Goal: Information Seeking & Learning: Understand process/instructions

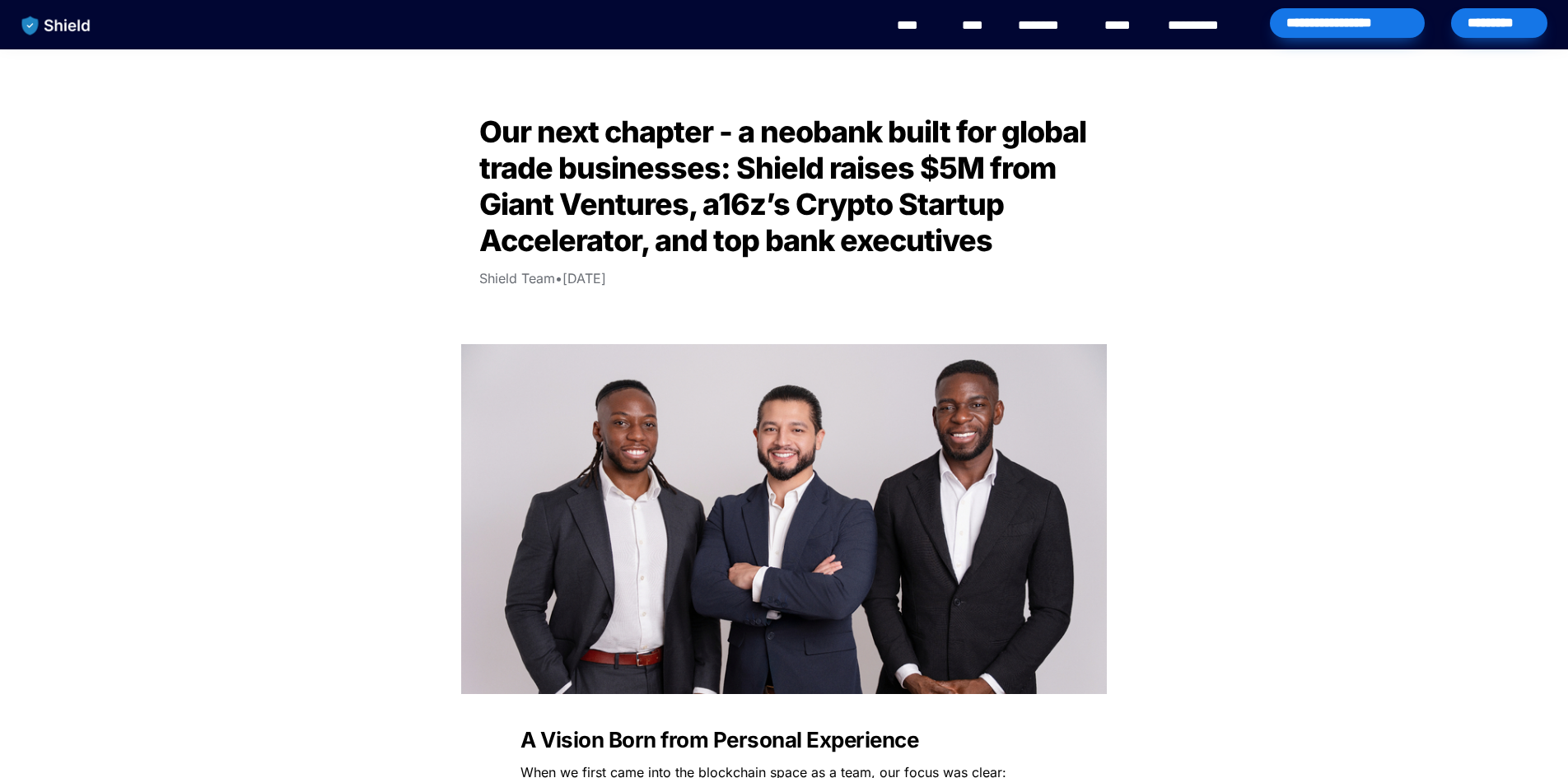
click at [58, 35] on img "main navigation" at bounding box center [56, 26] width 85 height 34
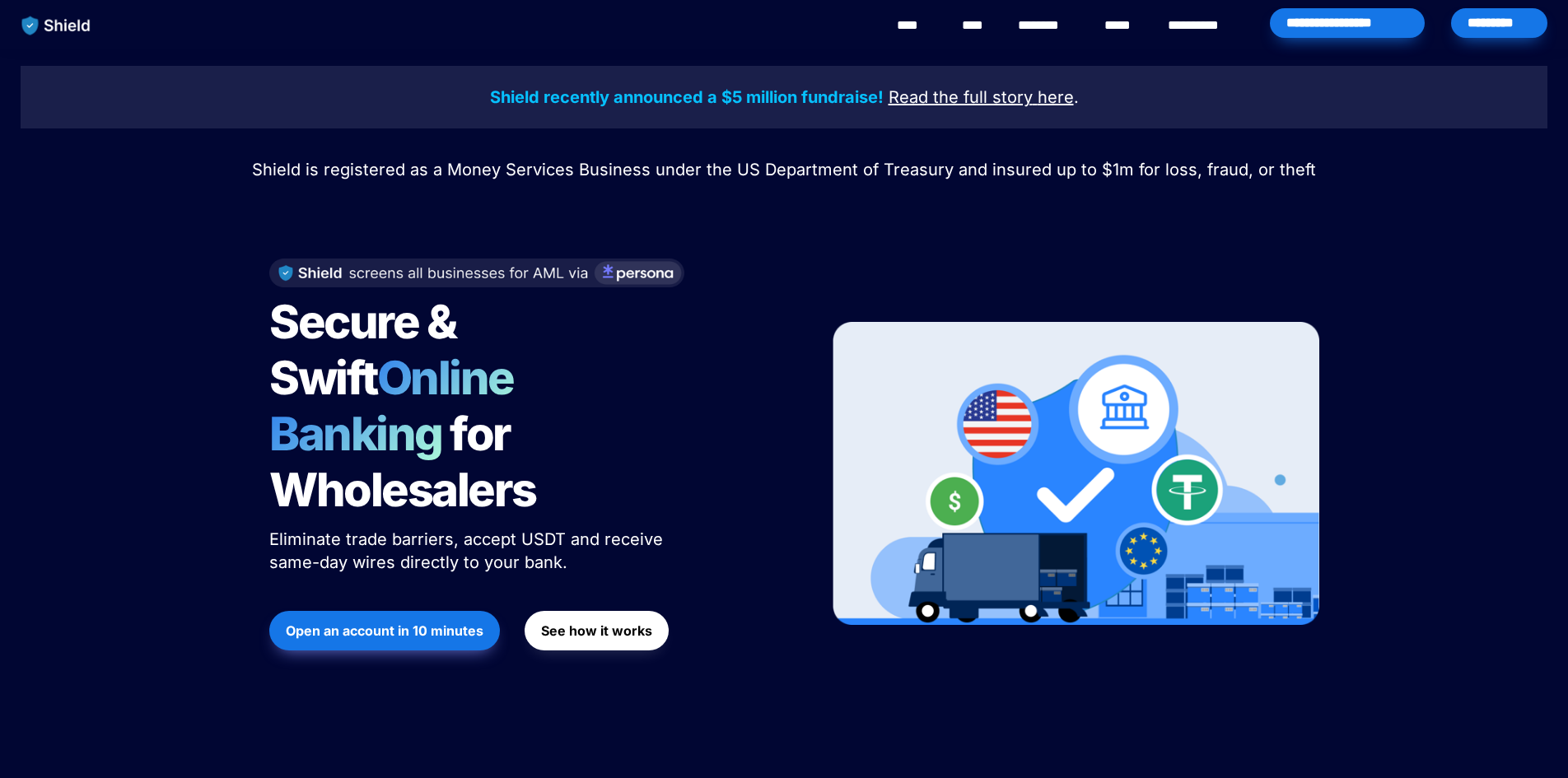
click at [634, 623] on strong "See how it works" at bounding box center [597, 630] width 112 height 16
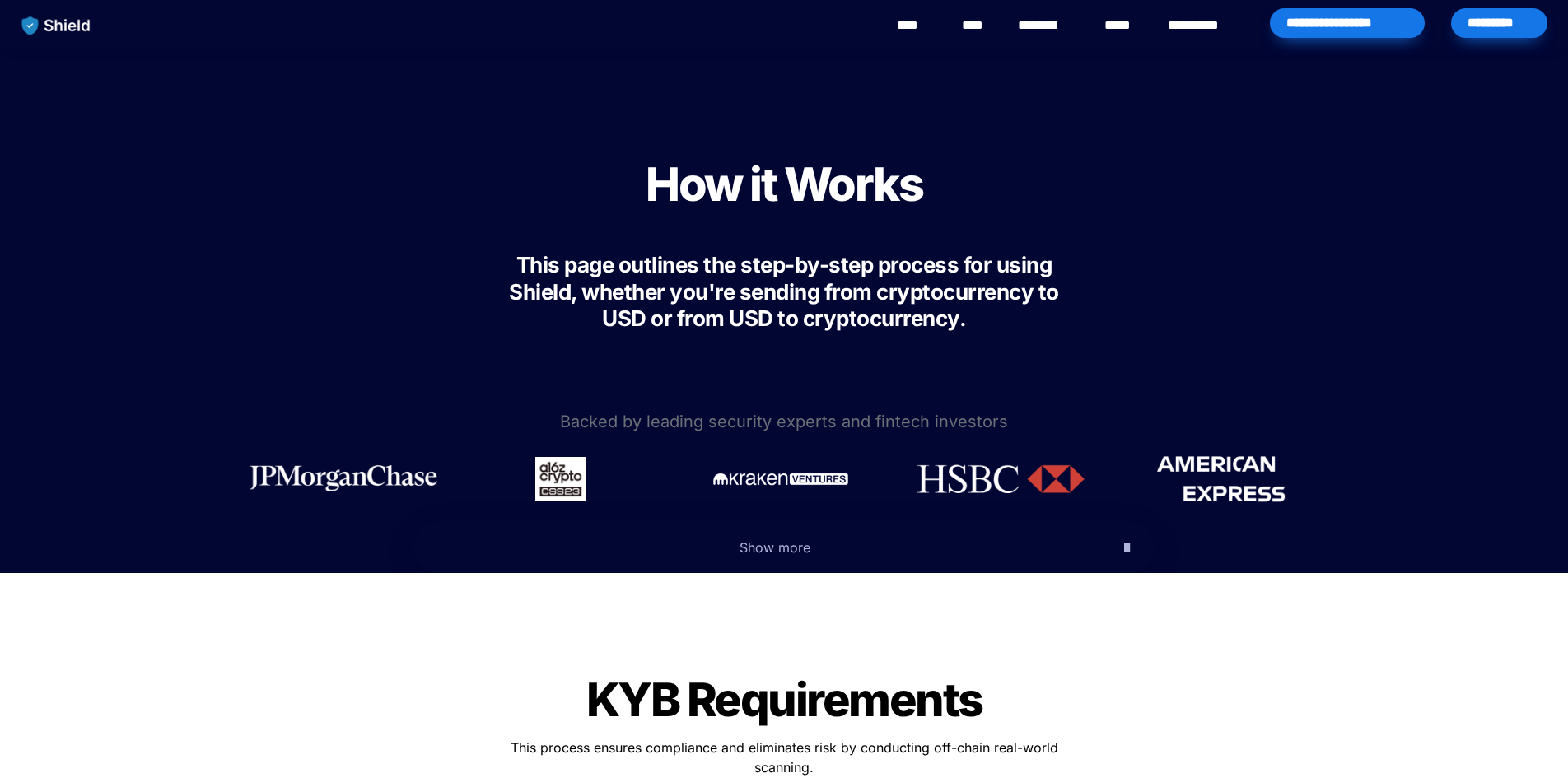
click at [777, 549] on span "Show more" at bounding box center [775, 547] width 71 height 16
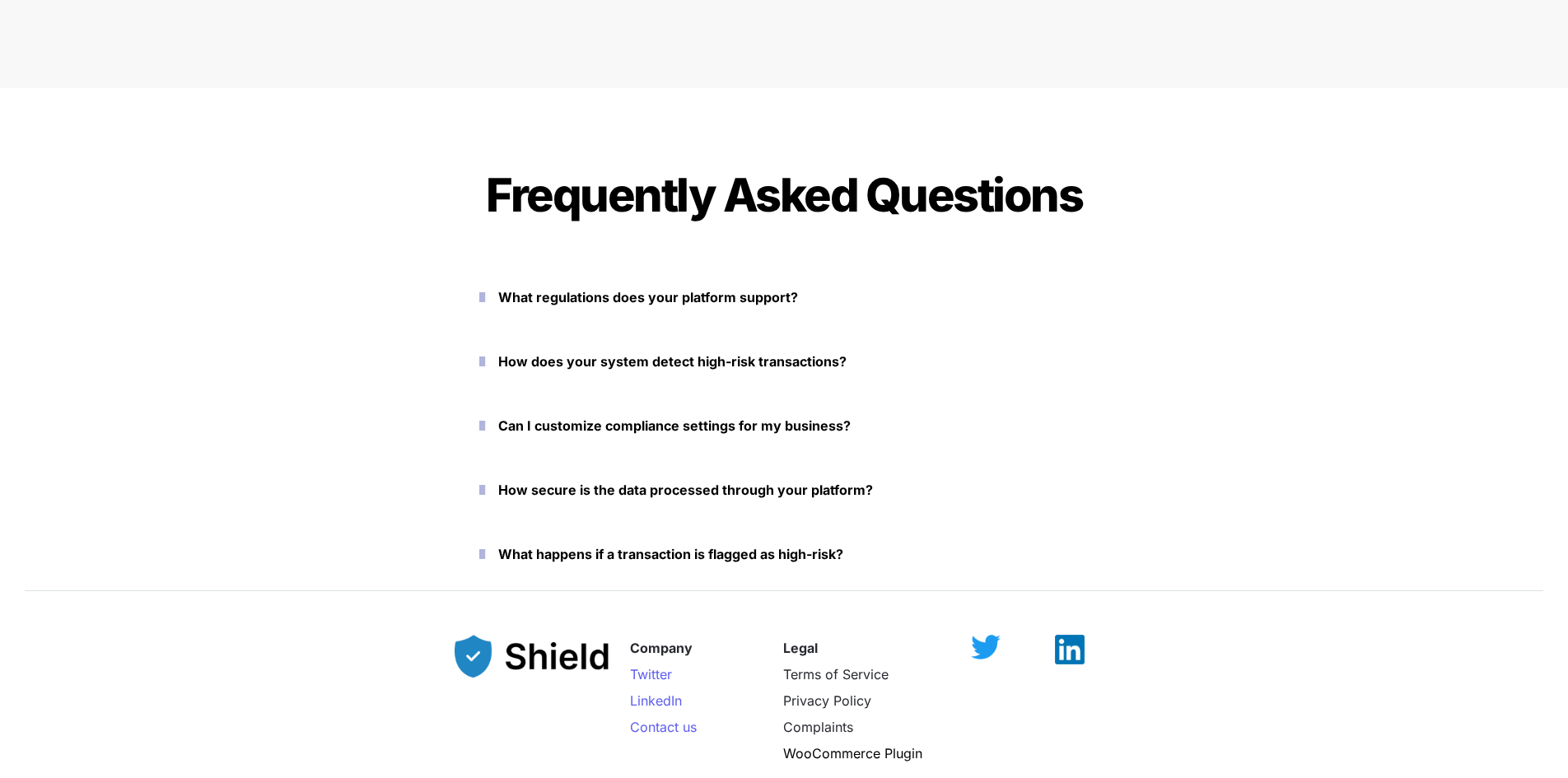
scroll to position [7912, 0]
